Goal: Complete application form: Complete application form

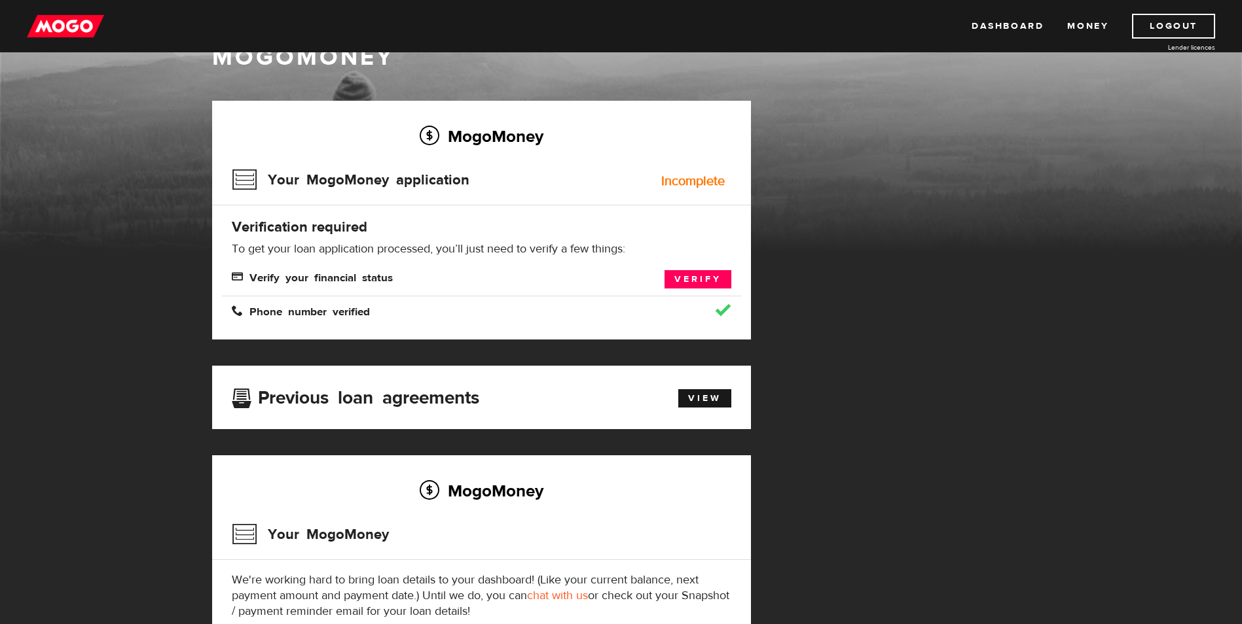
scroll to position [65, 0]
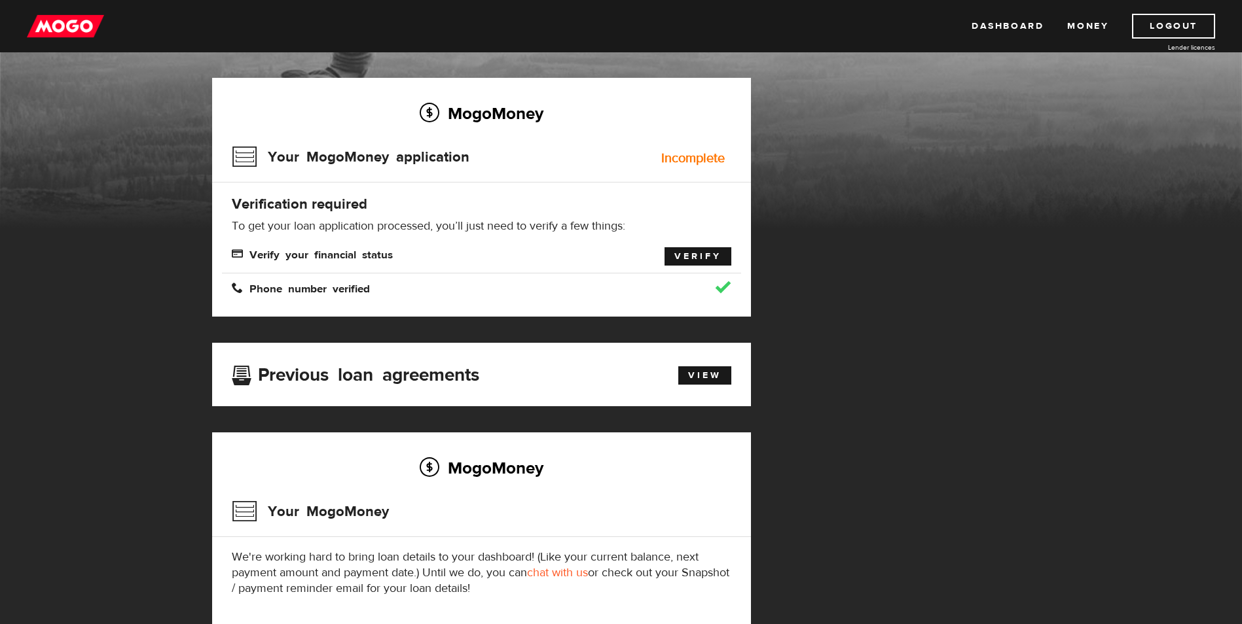
click at [689, 259] on link "Verify" at bounding box center [697, 256] width 67 height 18
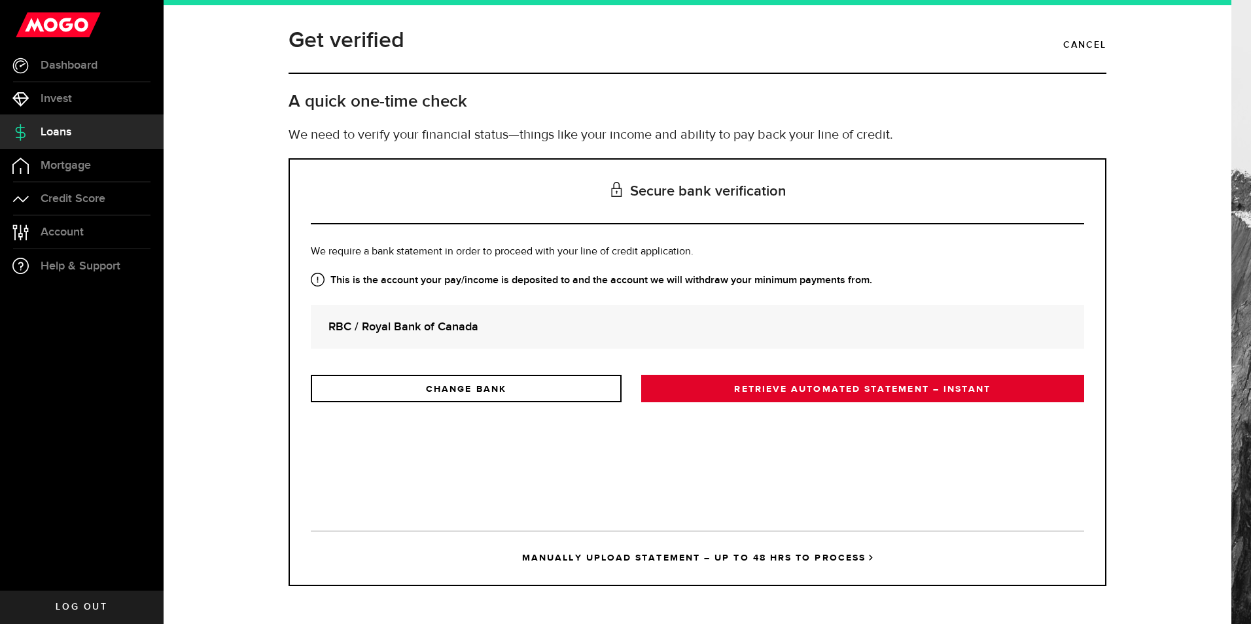
click at [772, 389] on link "RETRIEVE AUTOMATED STATEMENT – INSTANT" at bounding box center [862, 388] width 443 height 27
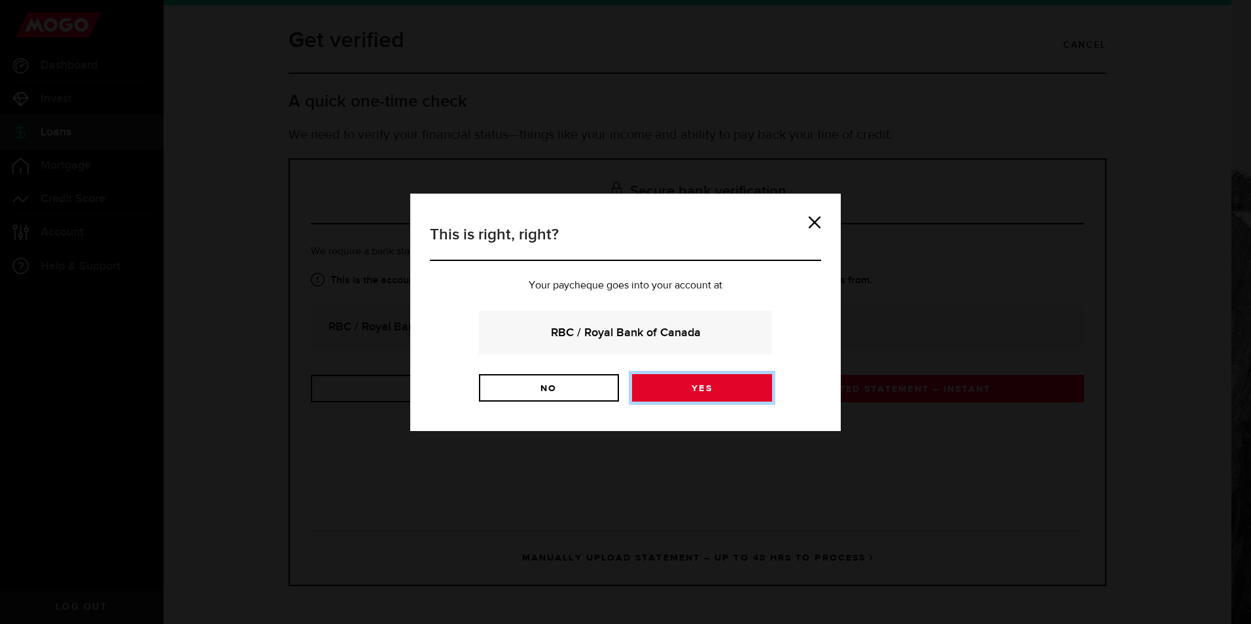
click at [699, 386] on link "Yes" at bounding box center [702, 387] width 140 height 27
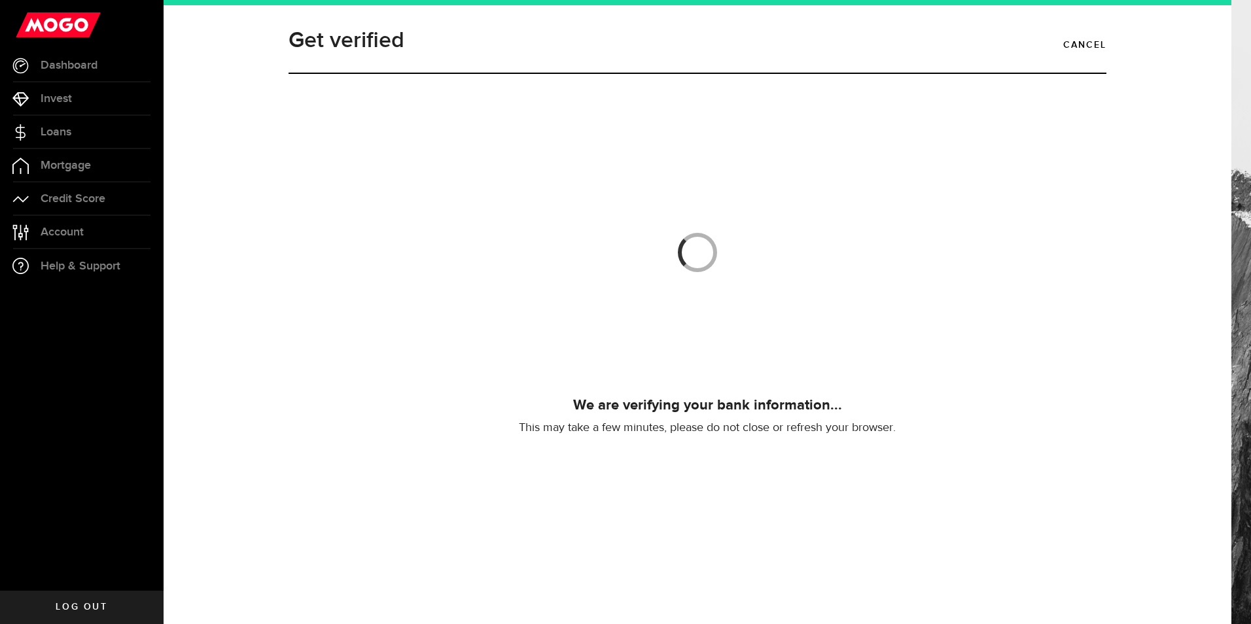
scroll to position [158, 0]
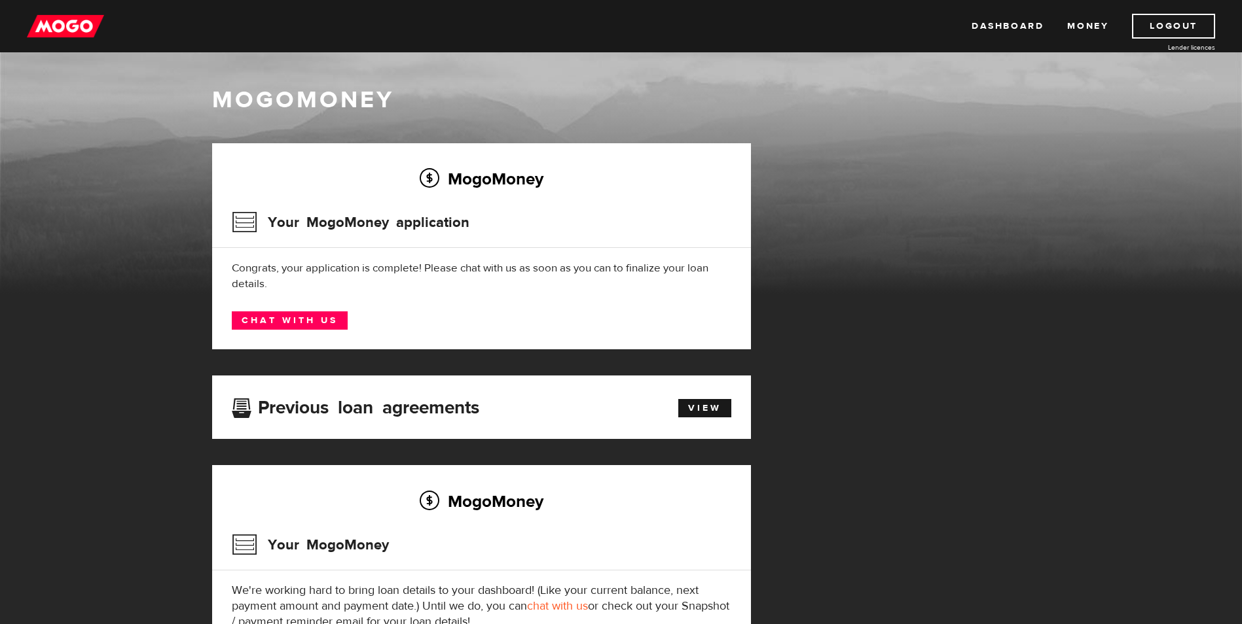
click at [113, 416] on div "MogoMoney MogoMoney Your MogoMoney application Expired Your MogoMoney credit de…" at bounding box center [621, 392] width 1242 height 681
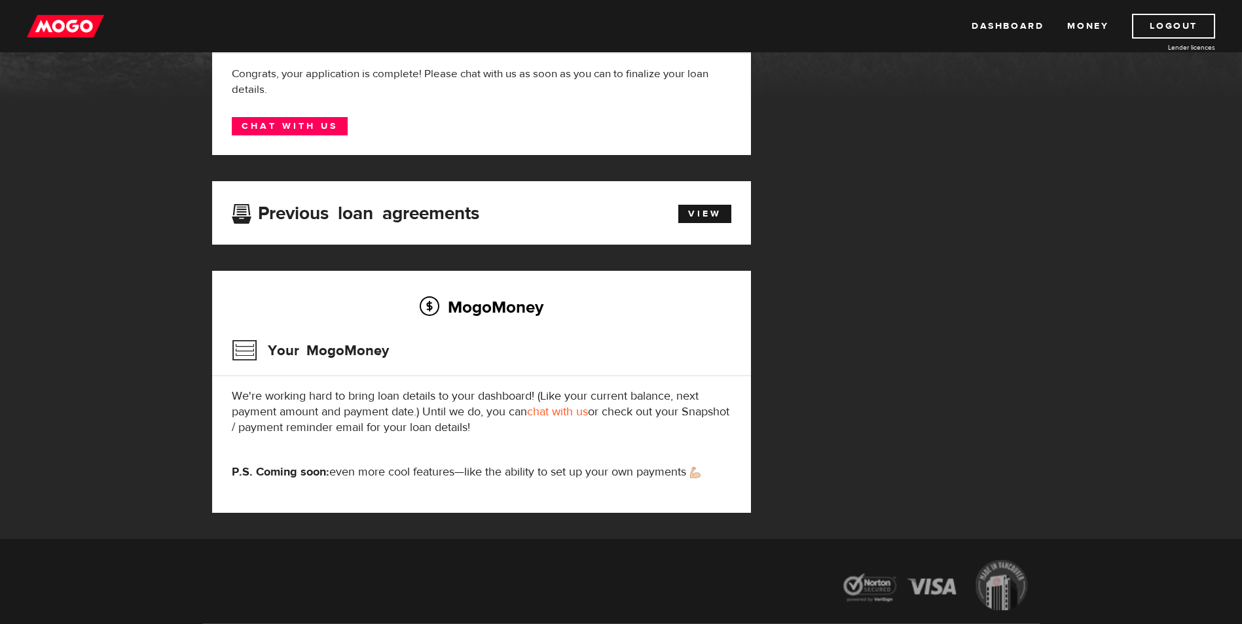
scroll to position [196, 0]
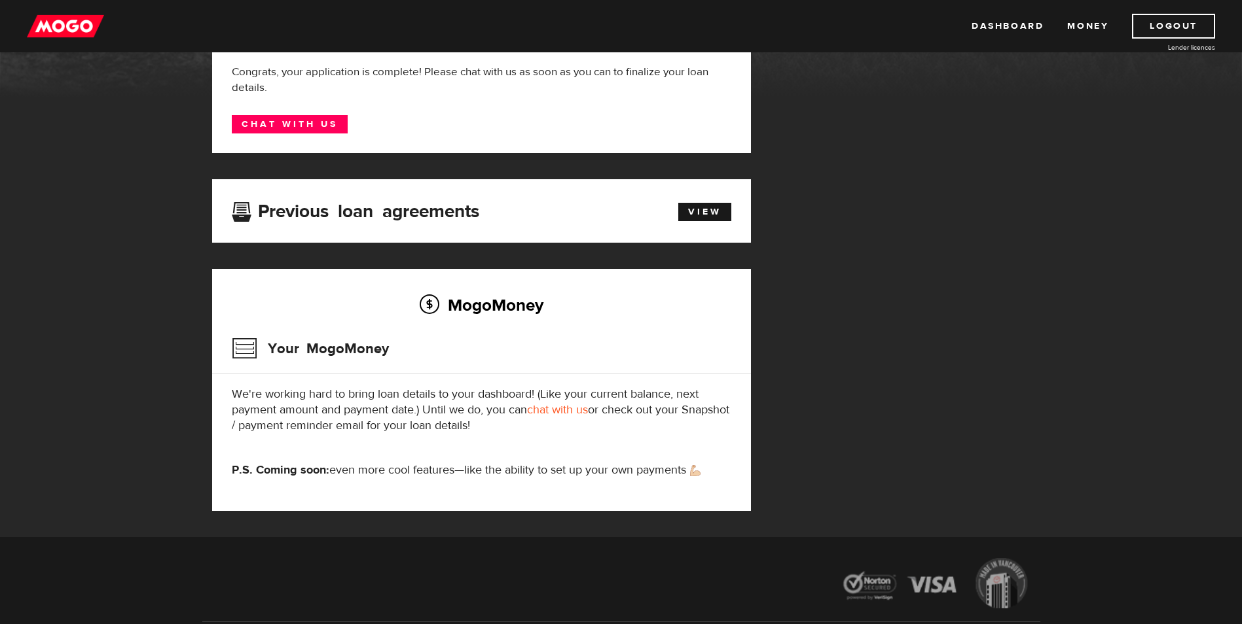
click at [855, 217] on div "MogoMoney Your MogoMoney application Expired Your MogoMoney credit decision has…" at bounding box center [621, 242] width 838 height 590
click at [1164, 24] on link "Logout" at bounding box center [1173, 26] width 83 height 25
